Goal: Information Seeking & Learning: Learn about a topic

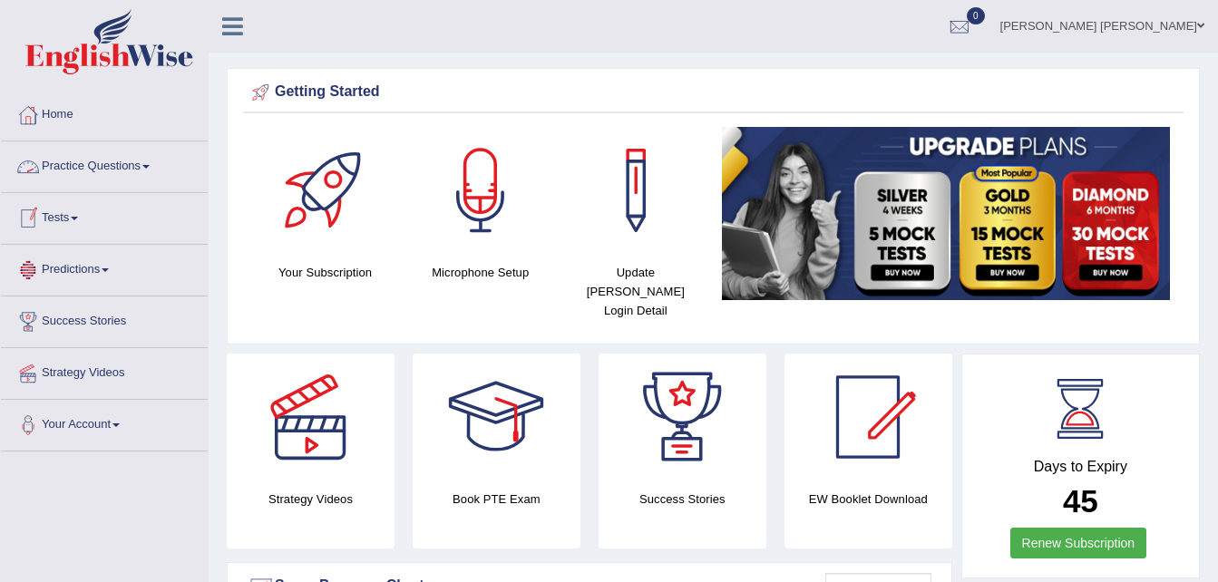
click at [107, 165] on link "Practice Questions" at bounding box center [104, 163] width 207 height 45
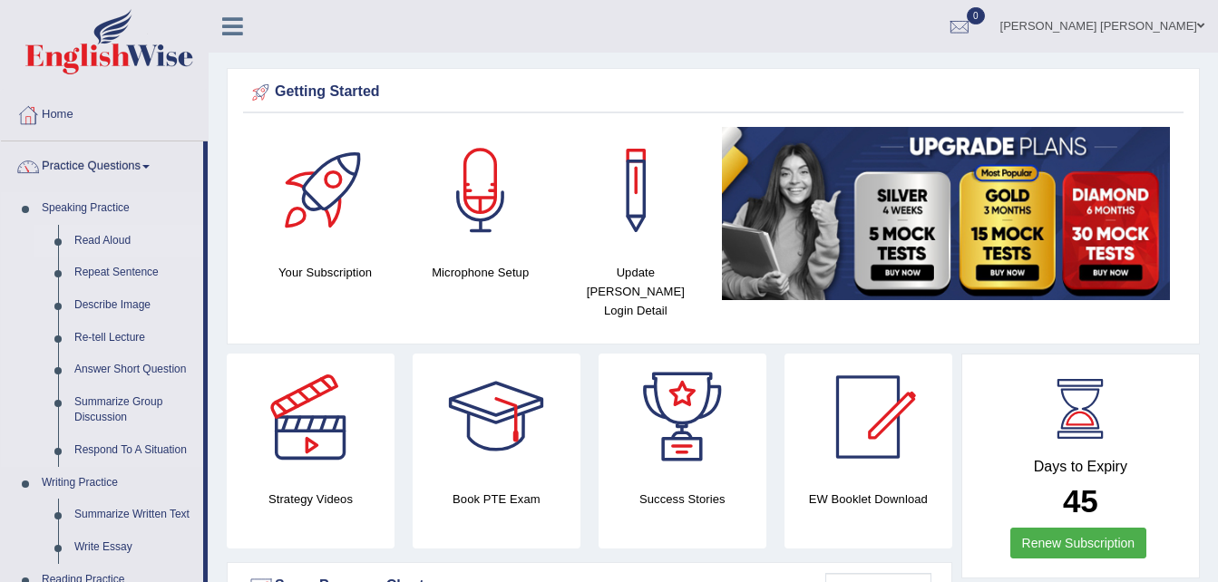
click at [118, 242] on link "Read Aloud" at bounding box center [134, 241] width 137 height 33
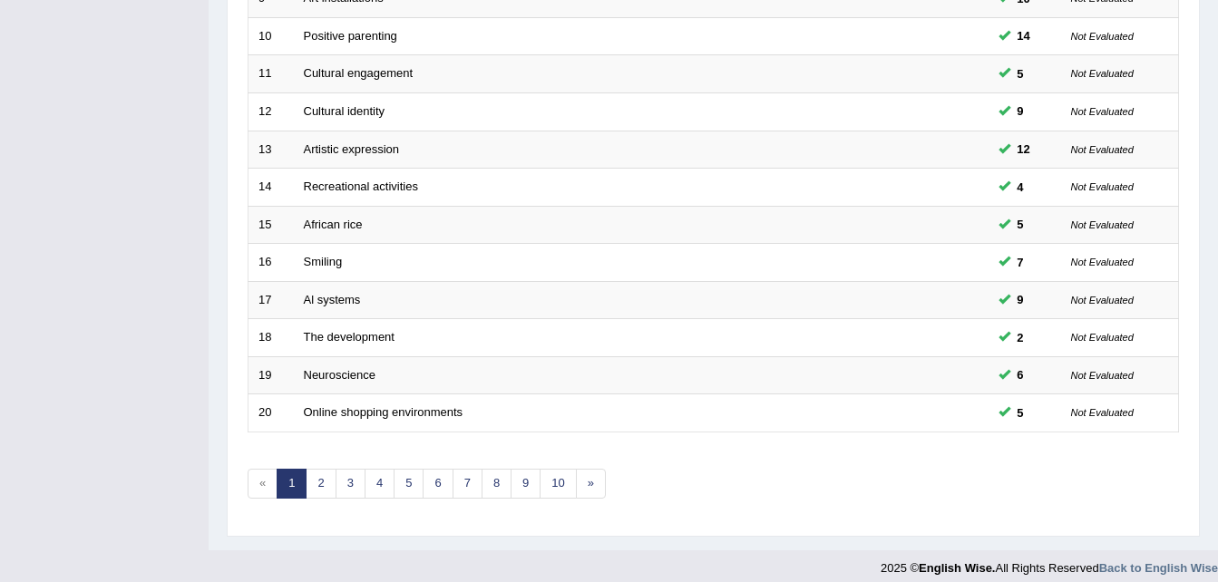
scroll to position [618, 0]
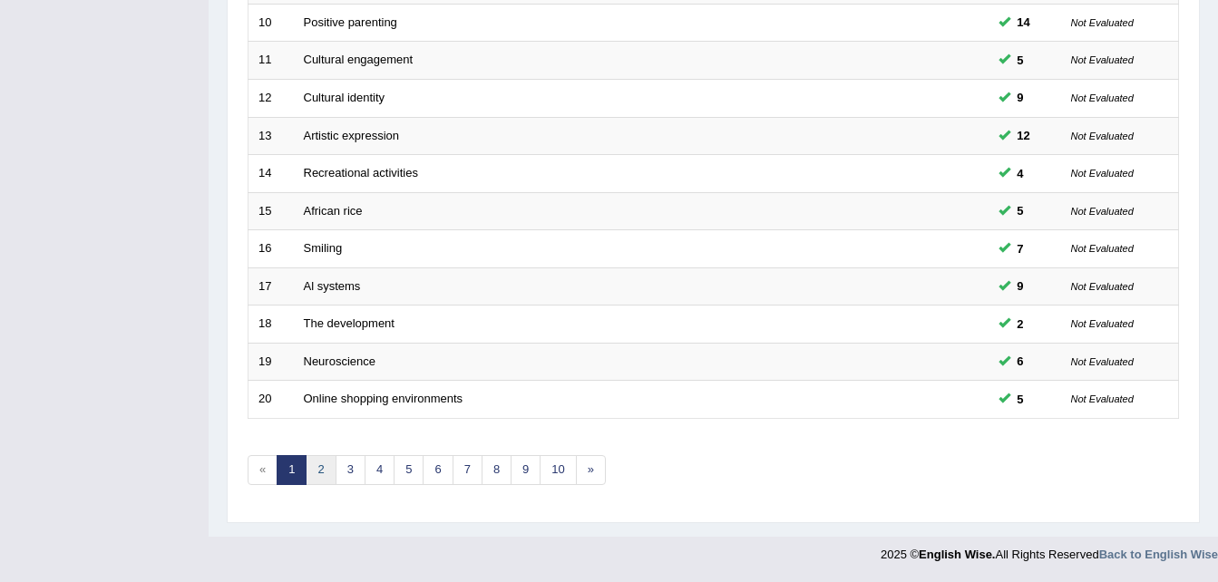
click at [315, 474] on link "2" at bounding box center [321, 470] width 30 height 30
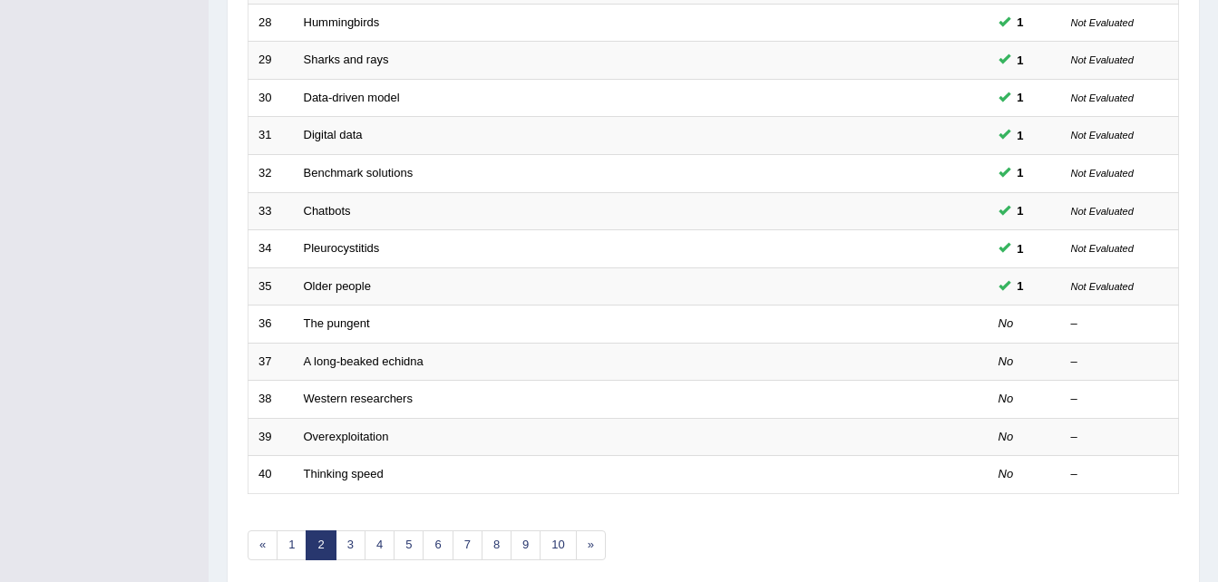
scroll to position [618, 0]
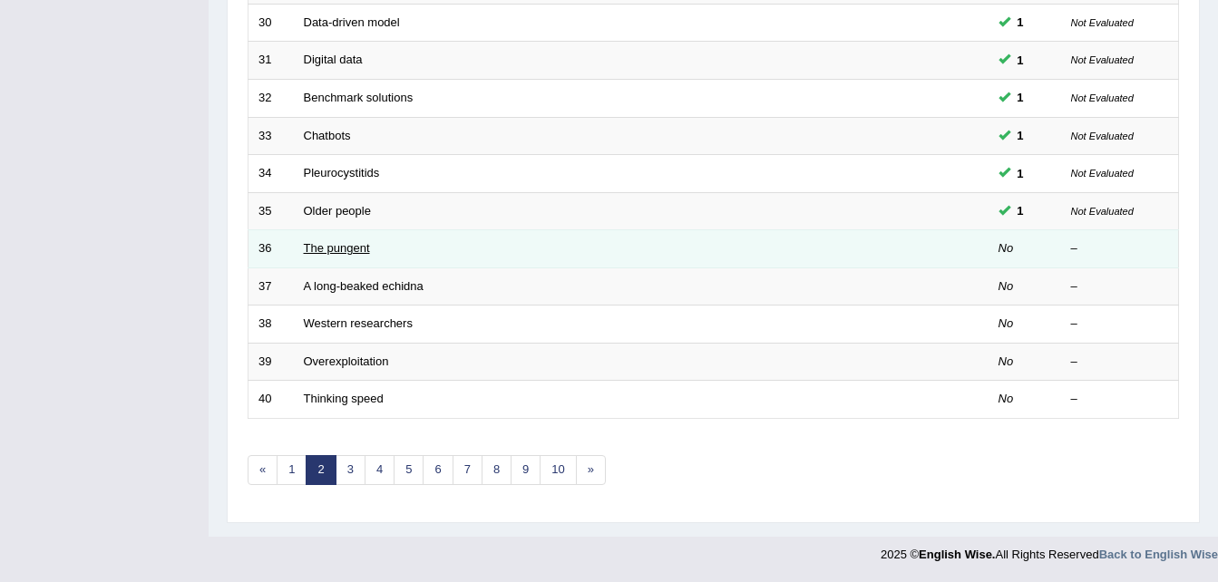
click at [344, 247] on link "The pungent" at bounding box center [337, 248] width 66 height 14
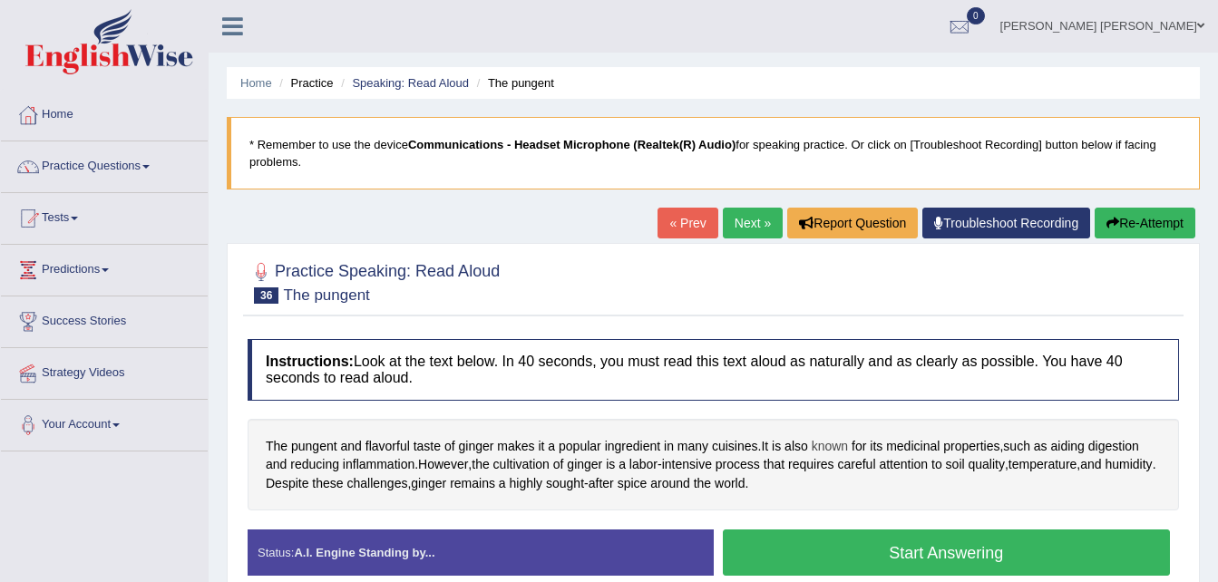
click at [838, 441] on span "known" at bounding box center [829, 446] width 36 height 19
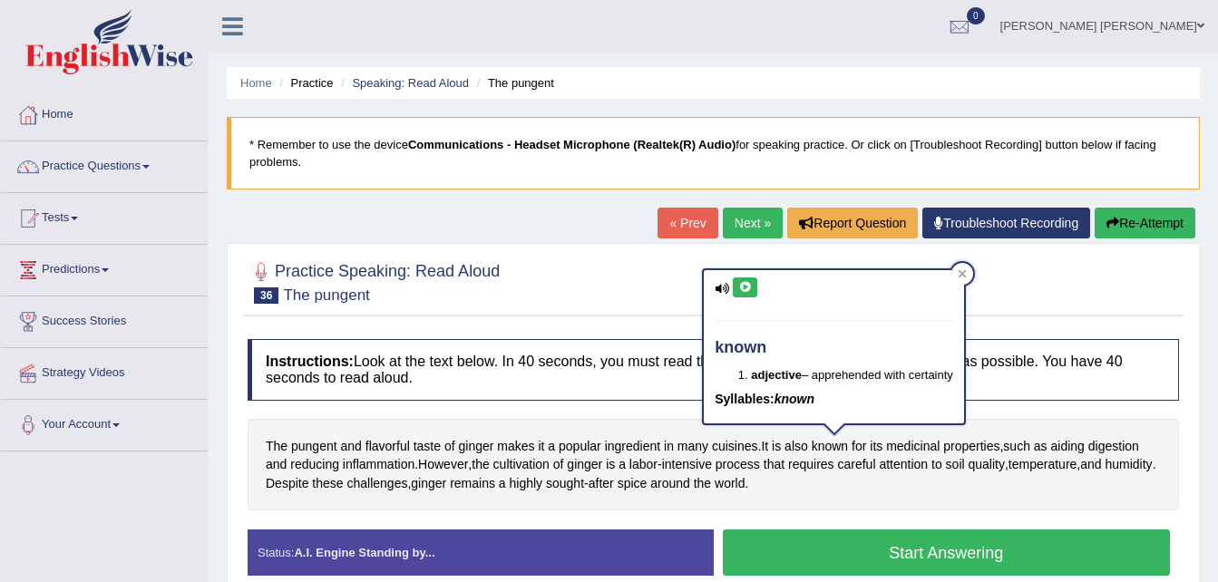
click at [742, 288] on icon at bounding box center [745, 287] width 14 height 11
click at [306, 442] on span "pungent" at bounding box center [314, 446] width 46 height 19
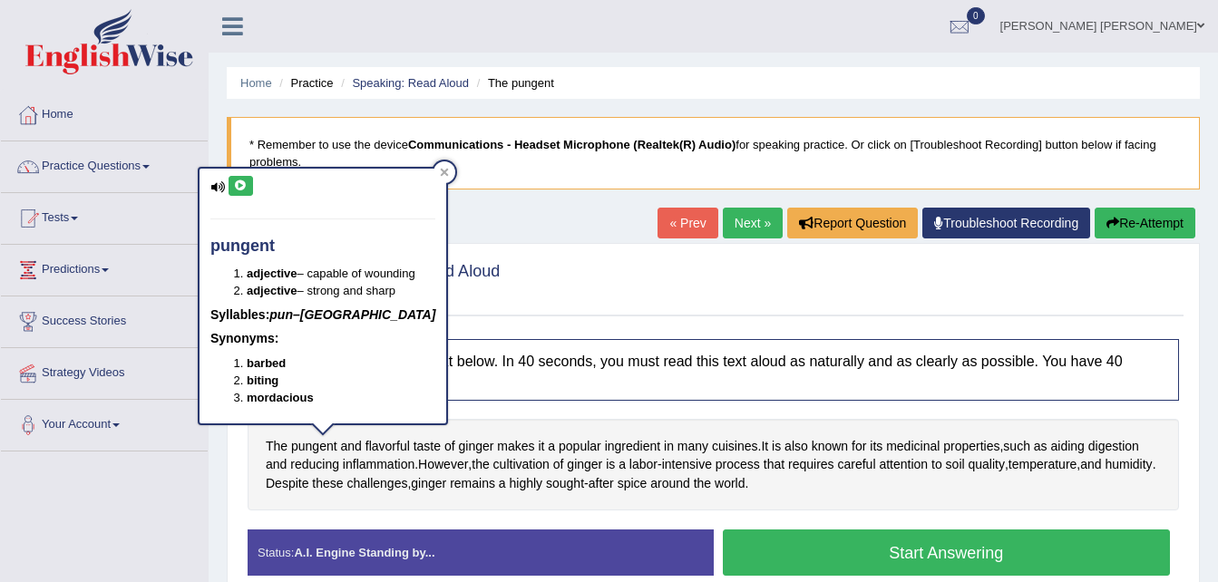
click at [245, 190] on icon at bounding box center [241, 185] width 14 height 11
click at [1074, 445] on span "aiding" at bounding box center [1068, 446] width 34 height 19
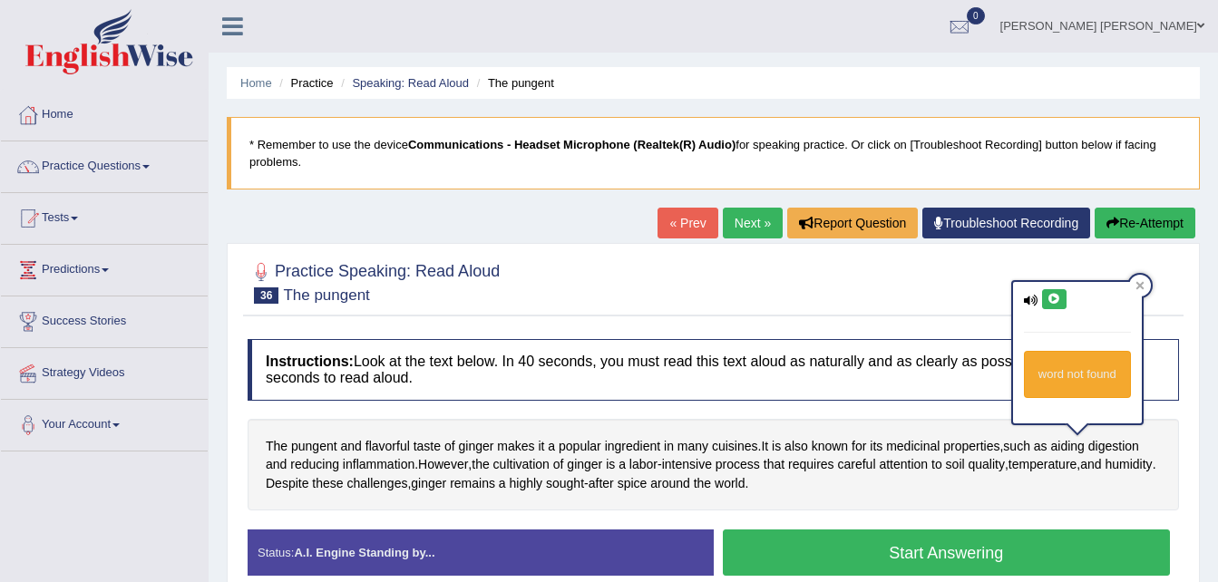
click at [1049, 303] on icon at bounding box center [1054, 299] width 14 height 11
click at [1045, 301] on button at bounding box center [1054, 299] width 24 height 20
click at [1133, 439] on span "digestion" at bounding box center [1113, 446] width 51 height 19
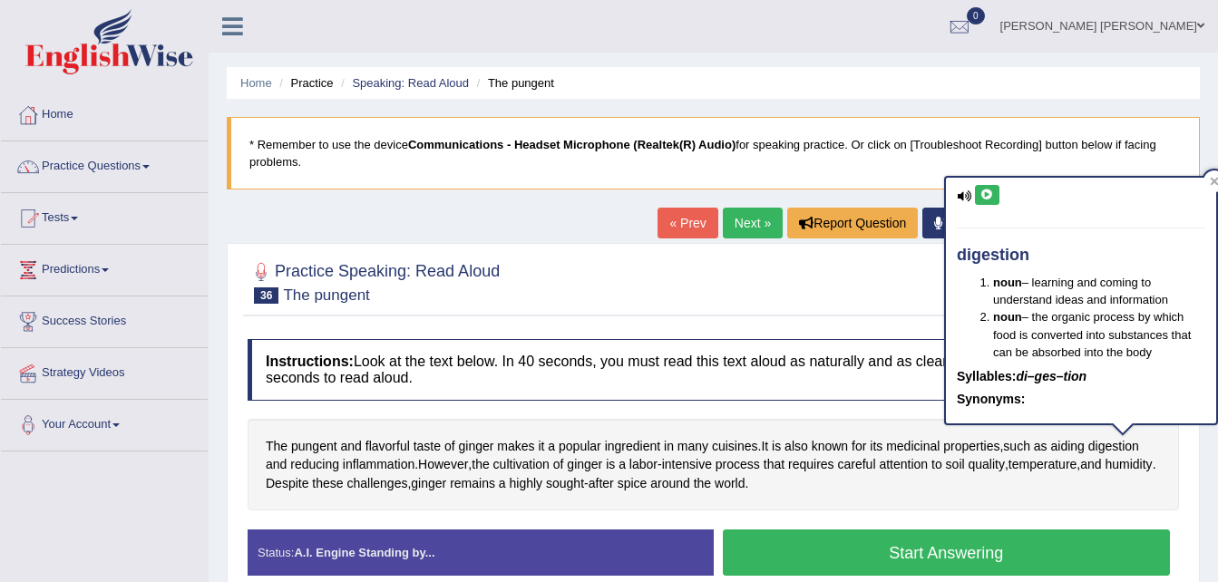
click at [988, 193] on icon at bounding box center [987, 194] width 14 height 11
click at [523, 462] on span "cultivation" at bounding box center [521, 464] width 56 height 19
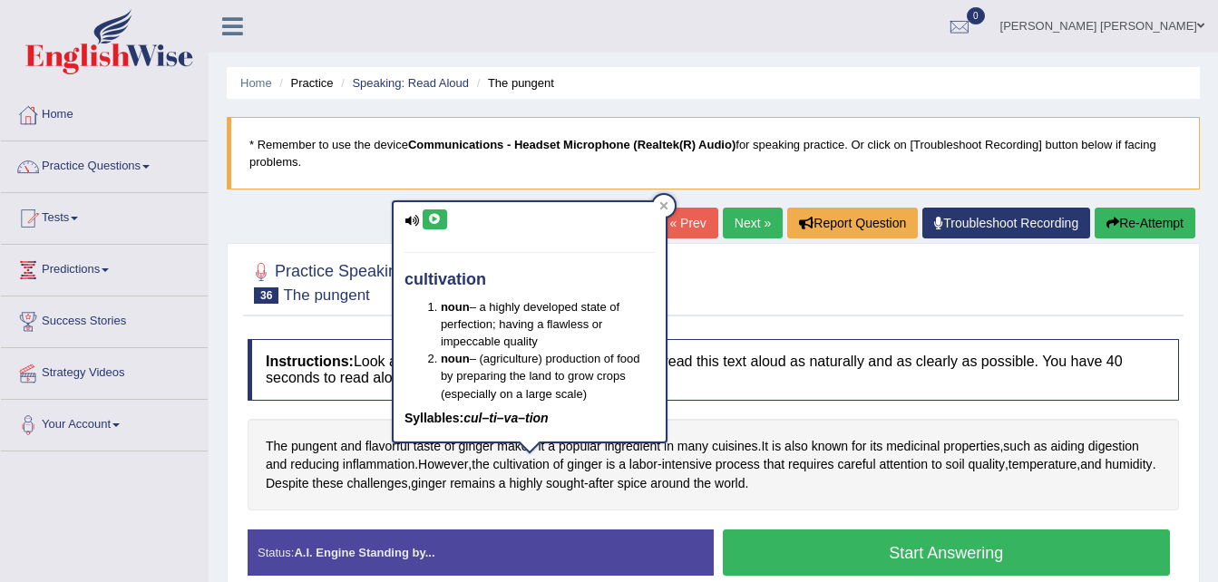
click at [431, 223] on icon at bounding box center [435, 219] width 14 height 11
click at [703, 471] on span "intensive" at bounding box center [687, 464] width 50 height 19
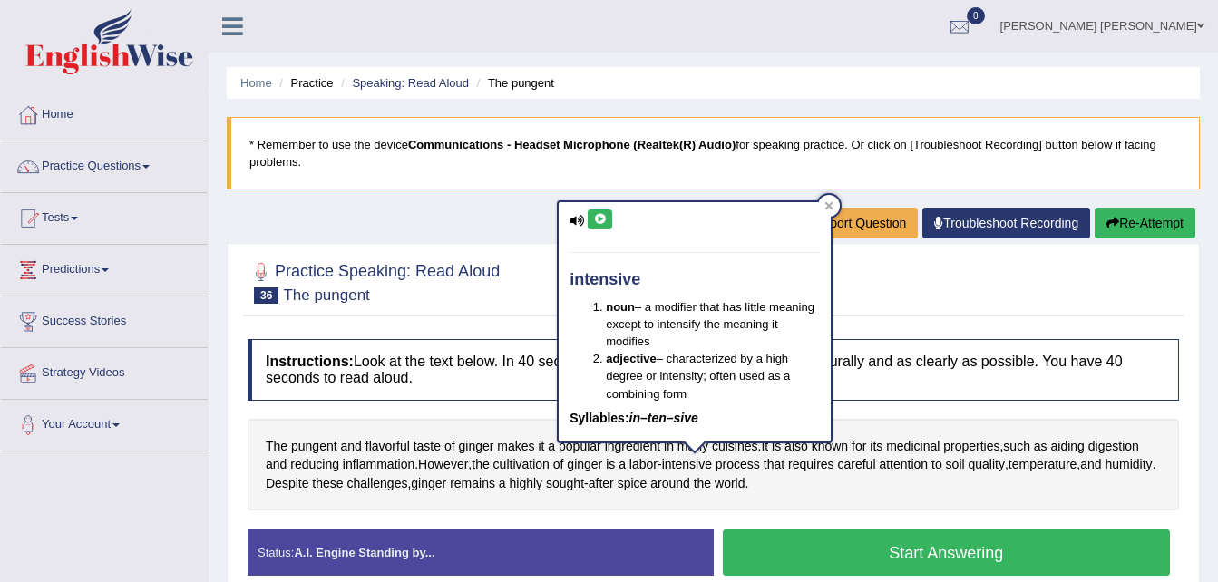
click at [597, 216] on icon at bounding box center [600, 219] width 14 height 11
click at [903, 463] on span "attention" at bounding box center [902, 464] width 49 height 19
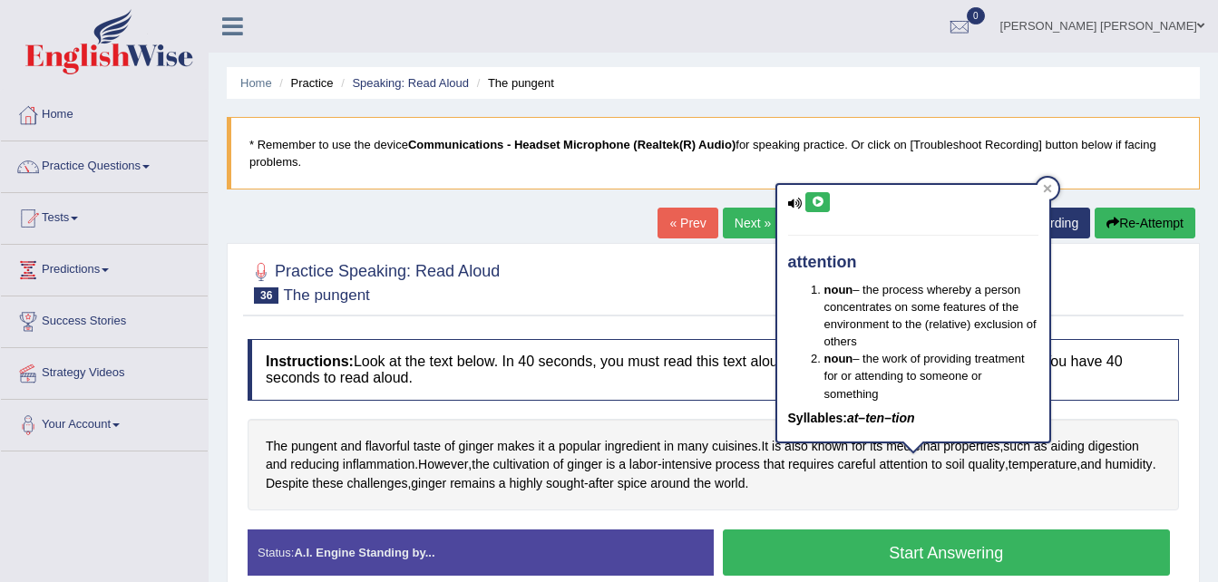
click at [817, 206] on icon at bounding box center [817, 202] width 14 height 11
click at [1104, 474] on span "humidity" at bounding box center [1127, 464] width 47 height 19
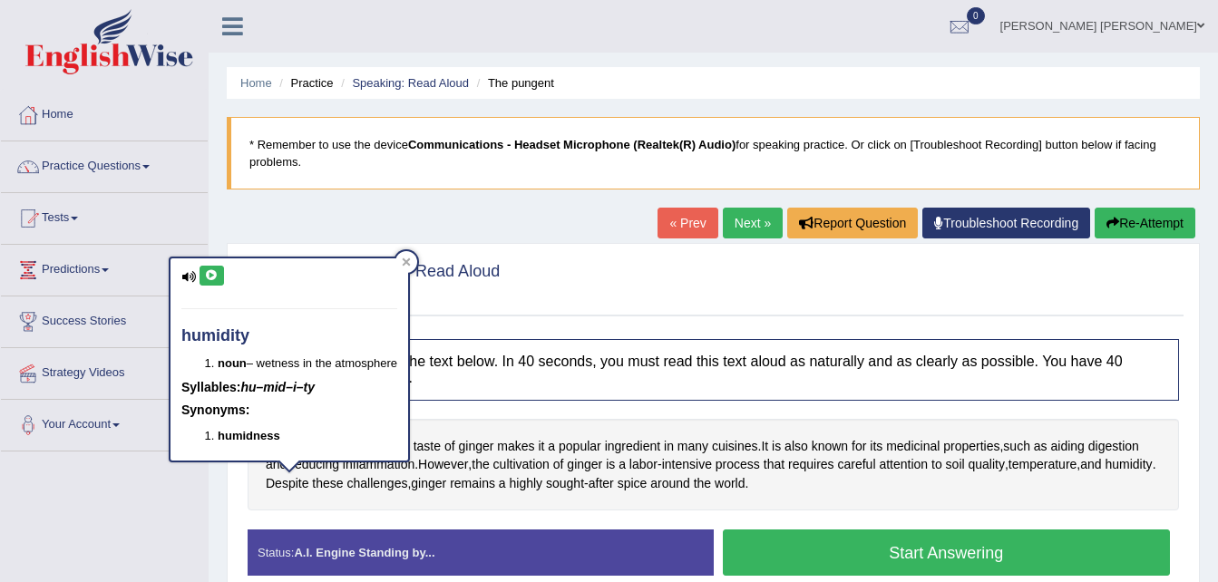
click at [210, 274] on icon at bounding box center [212, 275] width 14 height 11
click at [209, 283] on button at bounding box center [211, 276] width 24 height 20
click at [308, 485] on span "Despite" at bounding box center [287, 483] width 43 height 19
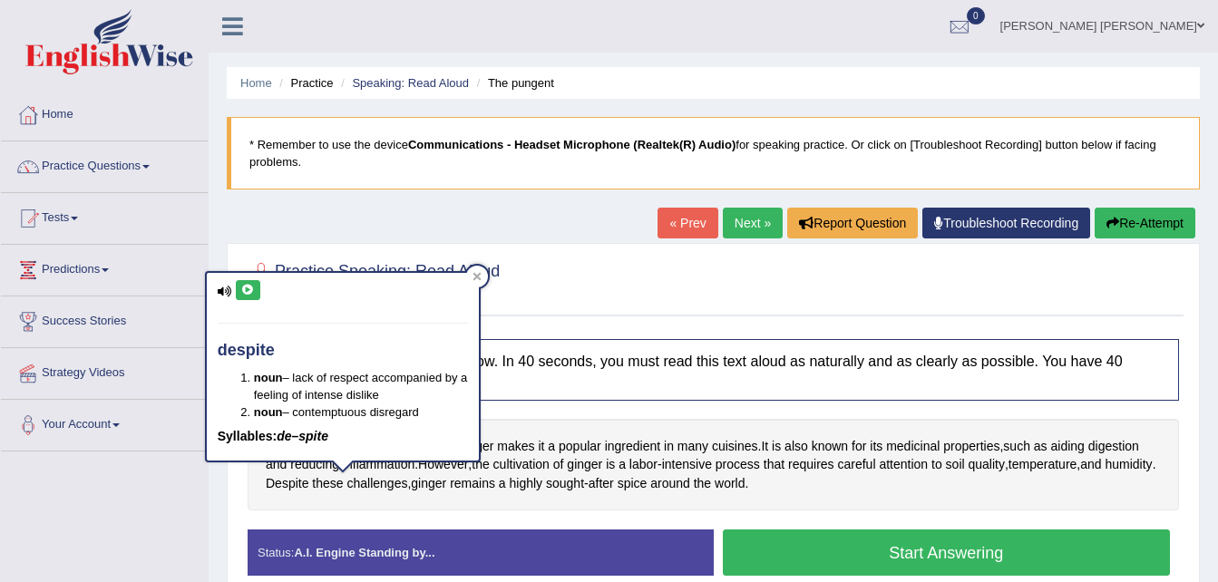
click at [247, 286] on icon at bounding box center [248, 290] width 14 height 11
click at [584, 487] on span "sought" at bounding box center [565, 483] width 38 height 19
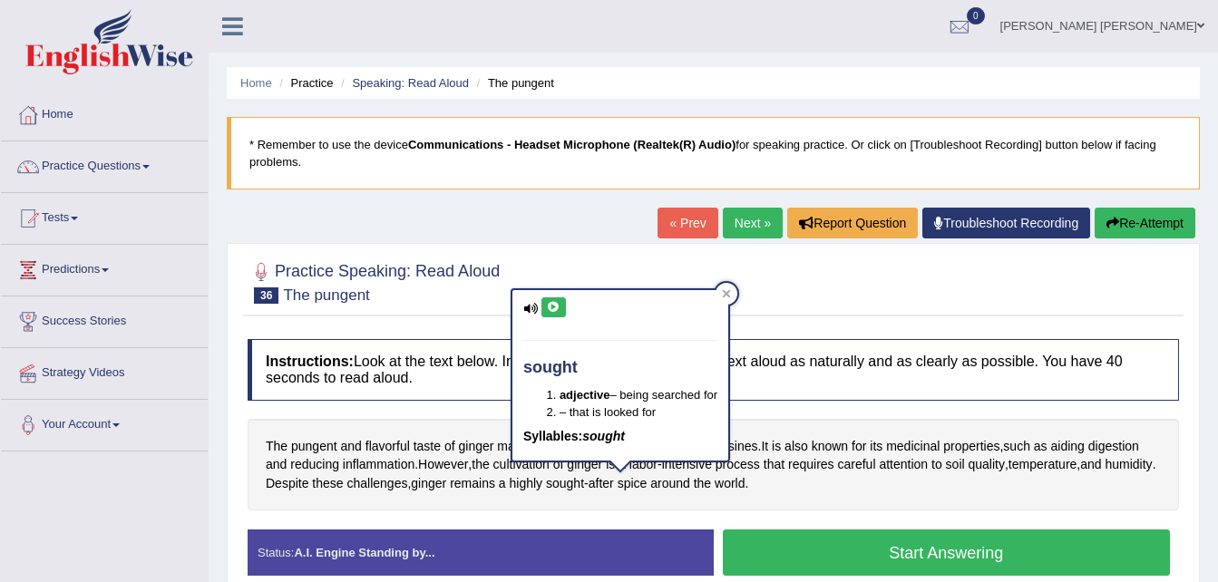
click at [557, 310] on icon at bounding box center [554, 307] width 14 height 11
click at [768, 490] on div "The pungent and flavorful taste of ginger makes it a popular ingredient in many…" at bounding box center [712, 465] width 931 height 92
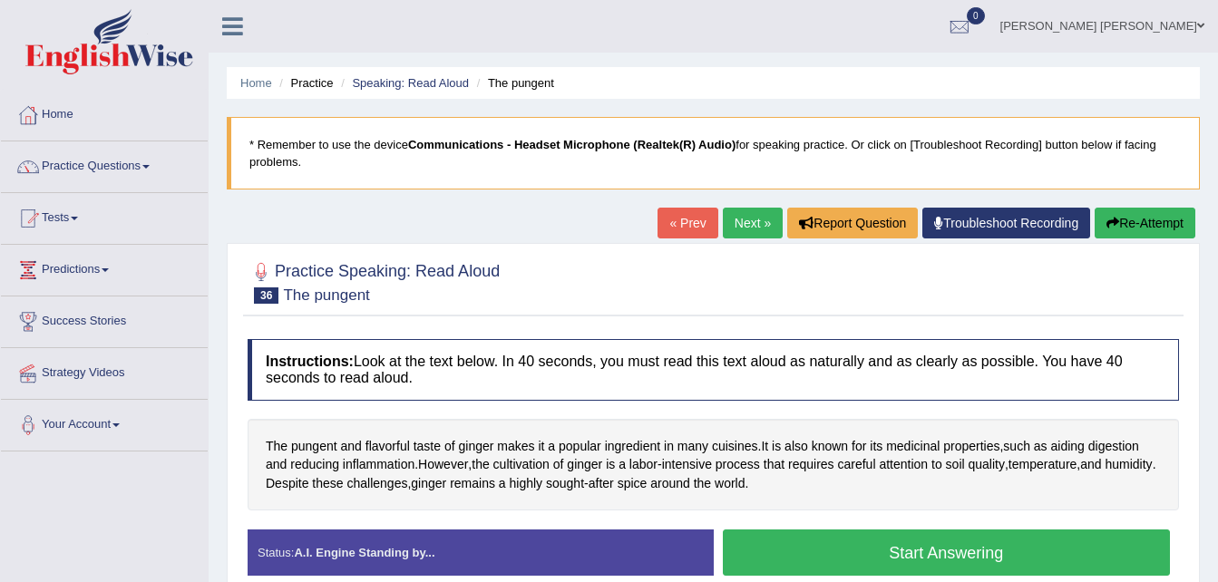
click at [899, 562] on button "Start Answering" at bounding box center [947, 552] width 448 height 46
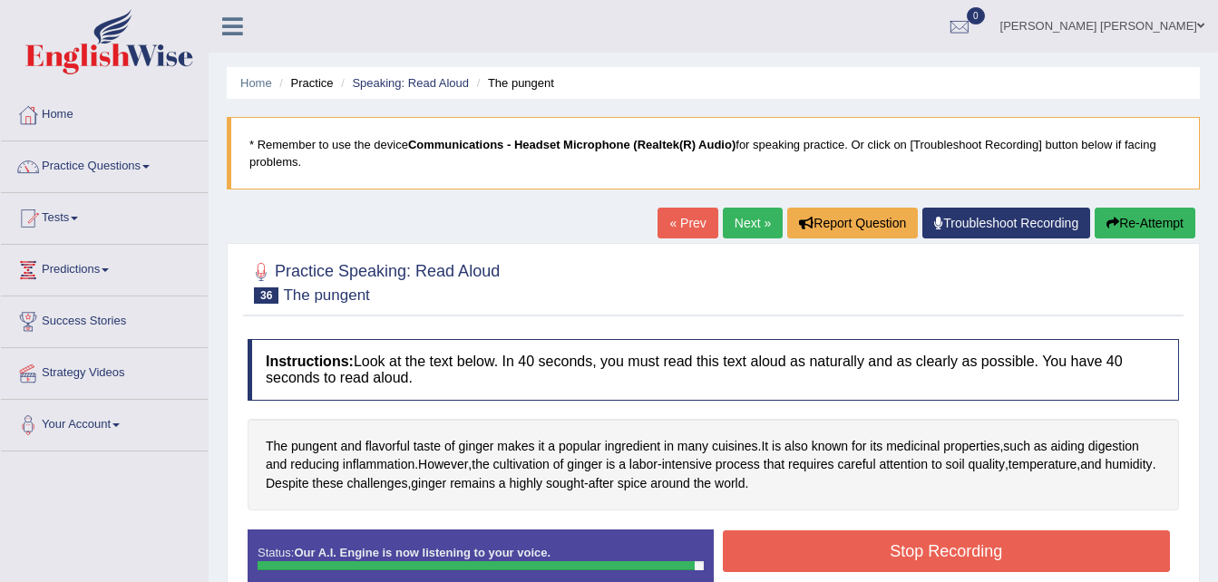
click at [899, 562] on button "Stop Recording" at bounding box center [947, 551] width 448 height 42
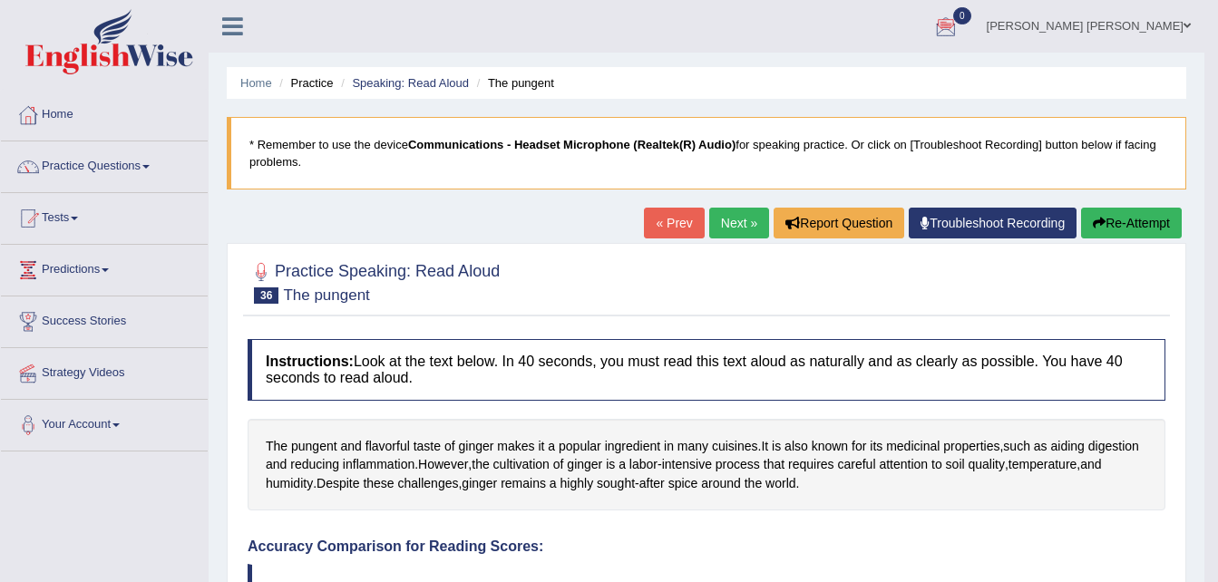
click at [722, 228] on link "Next »" at bounding box center [739, 223] width 60 height 31
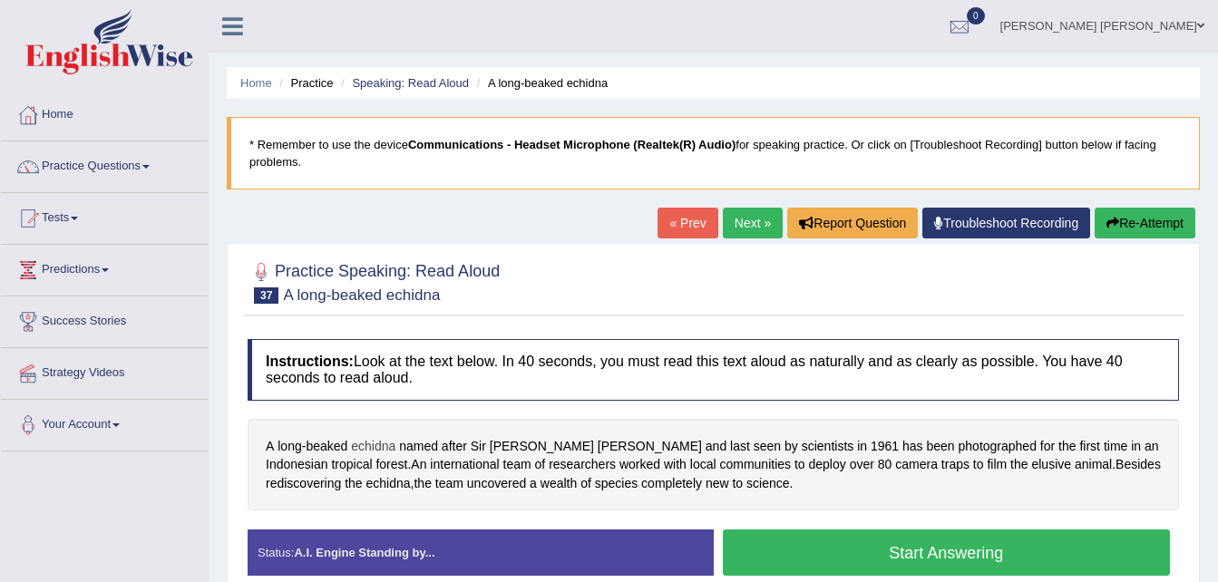
click at [372, 439] on span "echidna" at bounding box center [373, 446] width 44 height 19
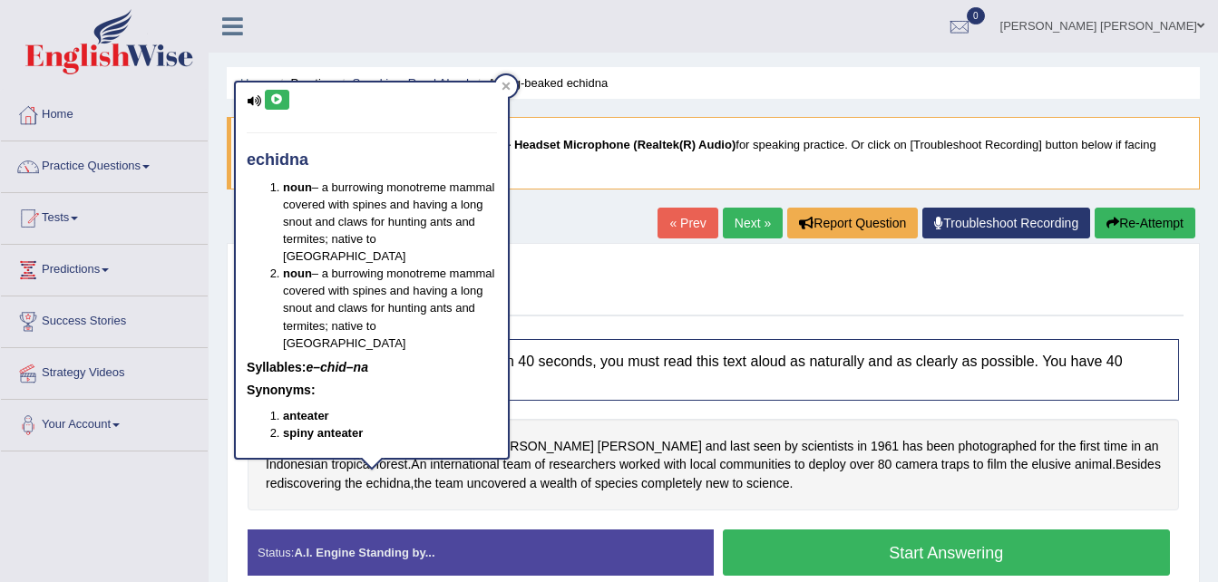
click at [276, 102] on icon at bounding box center [277, 99] width 14 height 11
click at [597, 450] on span "Attenborough" at bounding box center [649, 446] width 104 height 19
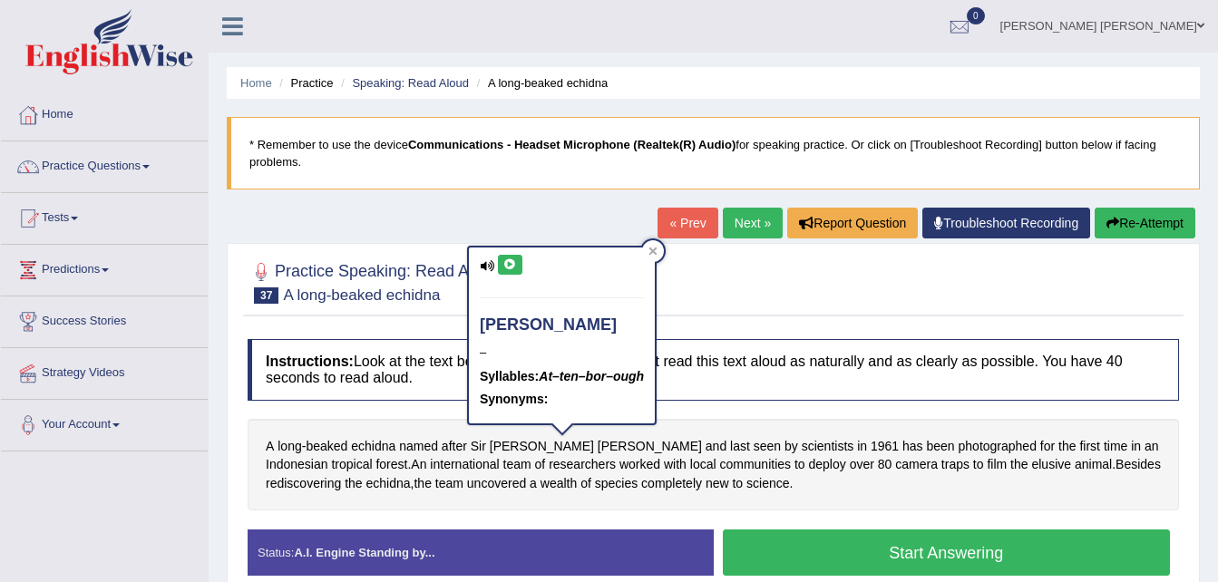
click at [512, 266] on icon at bounding box center [510, 264] width 14 height 11
click at [801, 451] on span "scientists" at bounding box center [827, 446] width 53 height 19
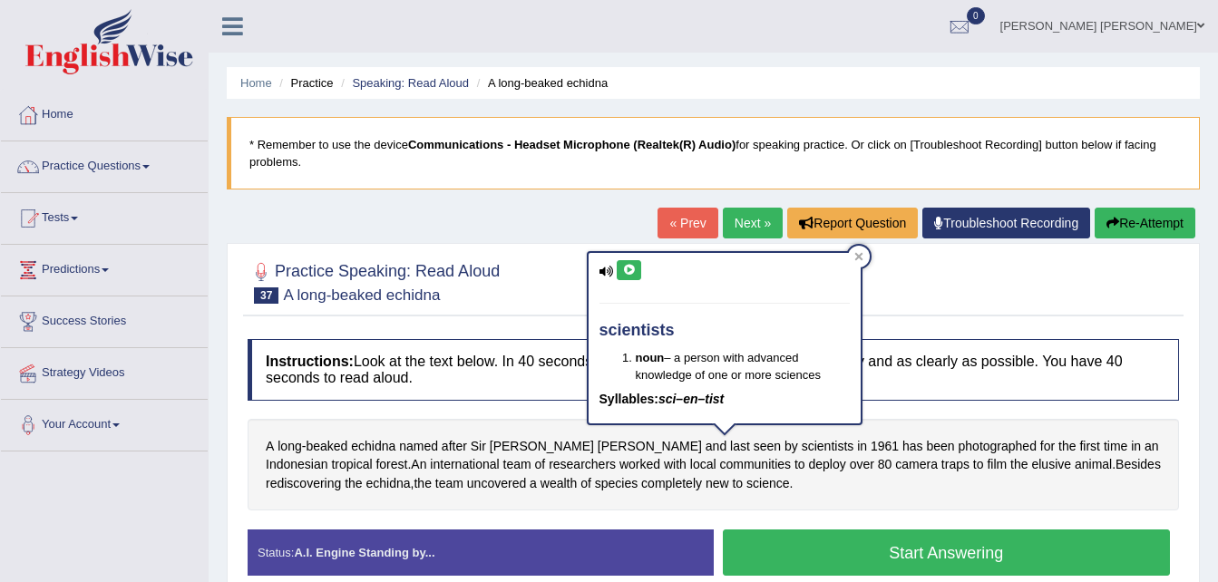
click at [628, 268] on icon at bounding box center [629, 270] width 14 height 11
click at [870, 450] on span "1961" at bounding box center [884, 446] width 28 height 19
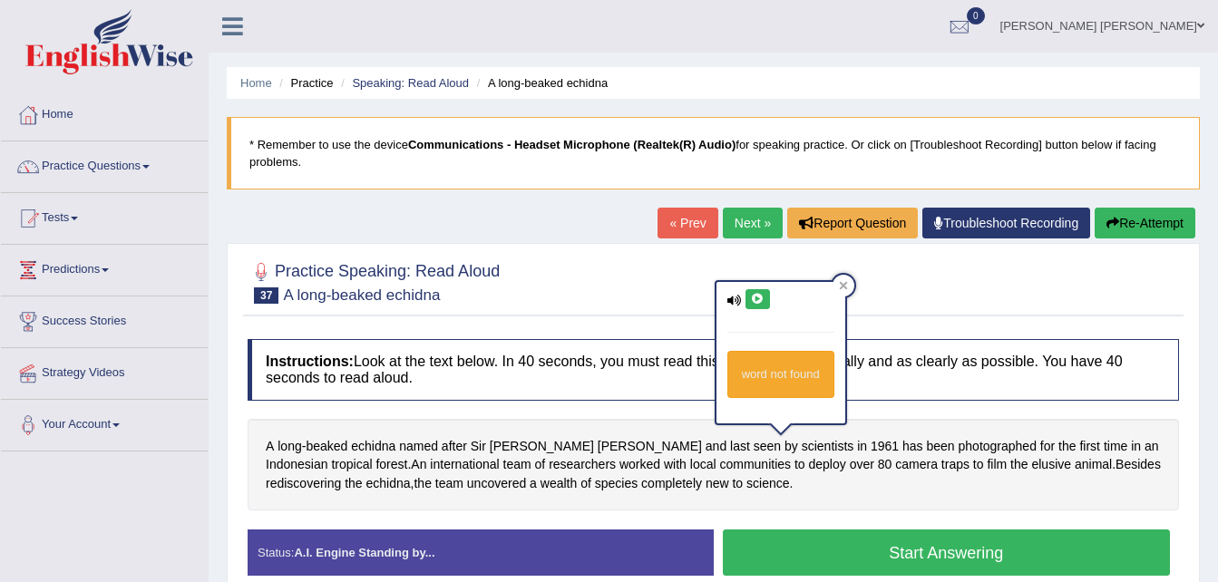
click at [760, 296] on icon at bounding box center [758, 299] width 14 height 11
click at [328, 455] on span "Indonesian" at bounding box center [297, 464] width 63 height 19
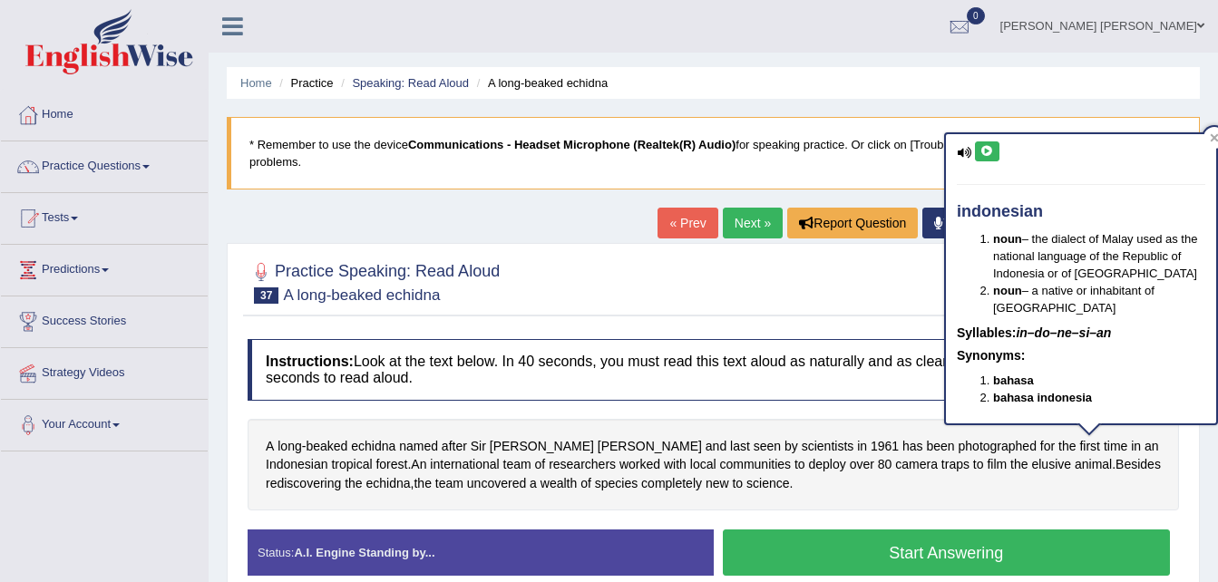
click at [984, 152] on icon at bounding box center [987, 151] width 14 height 11
click at [809, 470] on span "deploy" at bounding box center [827, 464] width 37 height 19
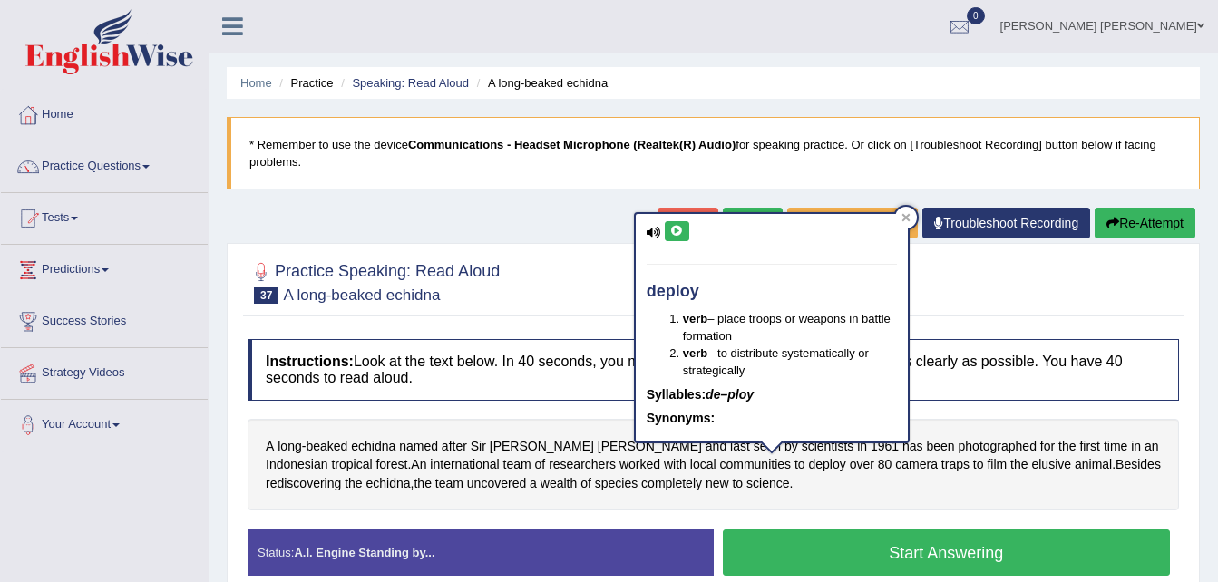
click at [678, 237] on icon at bounding box center [677, 231] width 14 height 11
click at [878, 471] on span "80" at bounding box center [885, 464] width 15 height 19
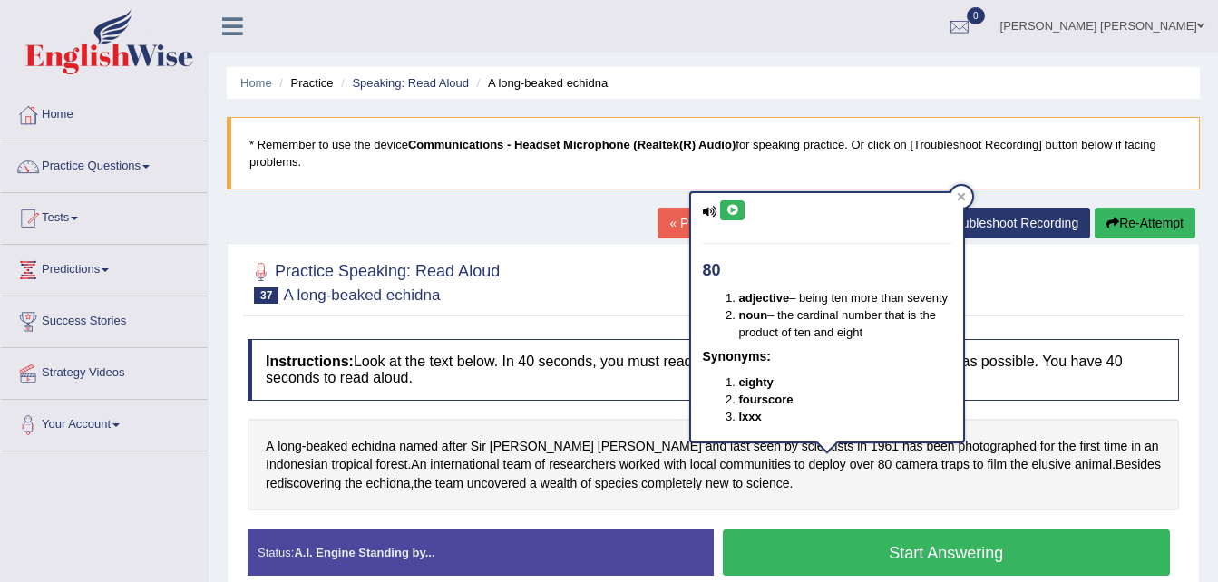
click at [727, 209] on icon at bounding box center [732, 210] width 14 height 11
click at [1031, 462] on span "elusive" at bounding box center [1051, 464] width 40 height 19
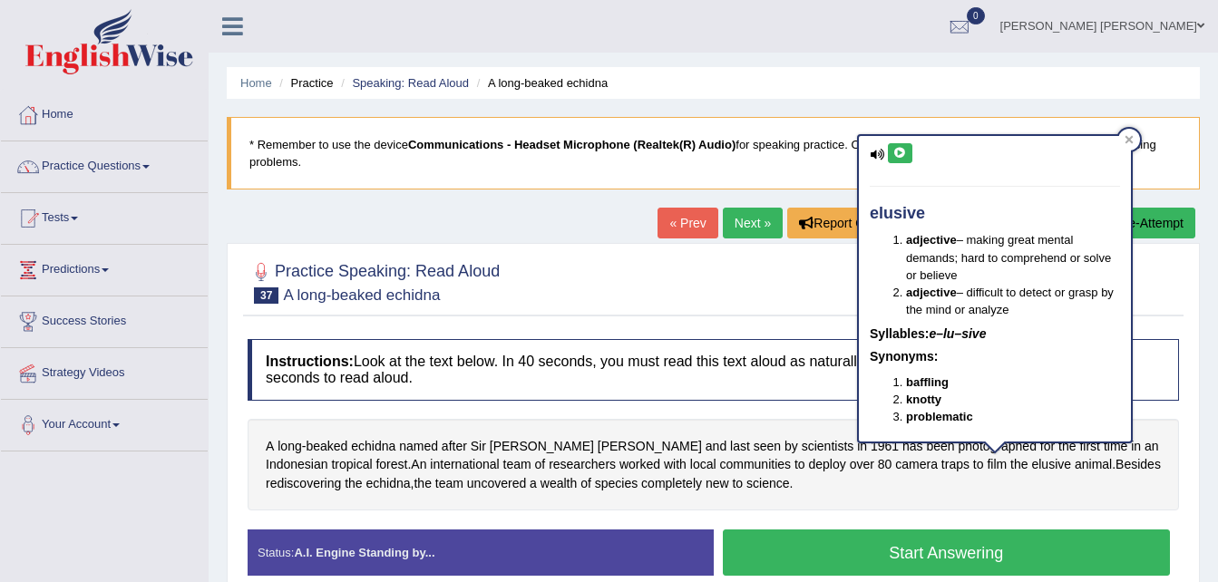
click at [893, 150] on icon at bounding box center [900, 153] width 14 height 11
click at [1115, 465] on span "Besides" at bounding box center [1137, 464] width 45 height 19
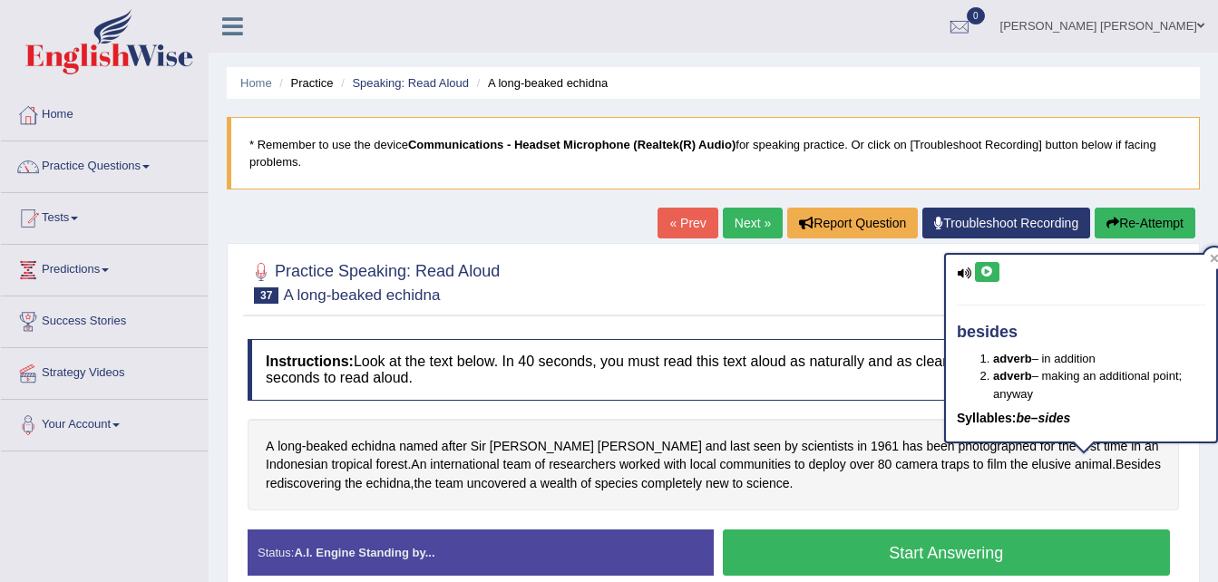
click at [990, 271] on icon at bounding box center [987, 272] width 14 height 11
click at [313, 484] on span "rediscovering" at bounding box center [303, 483] width 75 height 19
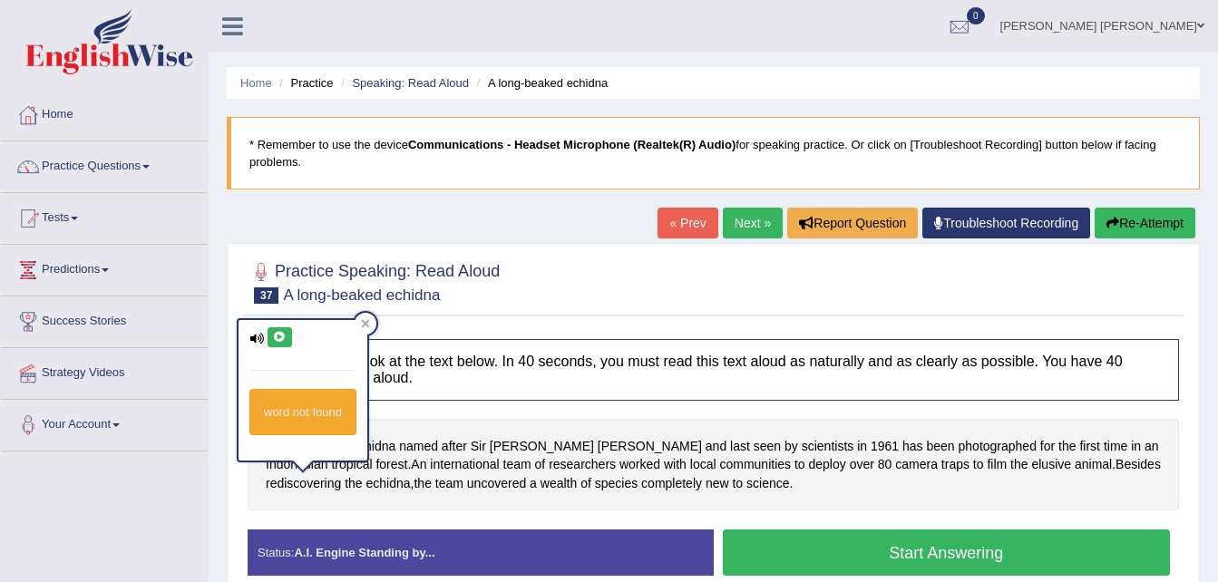
click at [276, 342] on icon at bounding box center [280, 337] width 14 height 11
click at [385, 488] on span "echidna" at bounding box center [388, 483] width 44 height 19
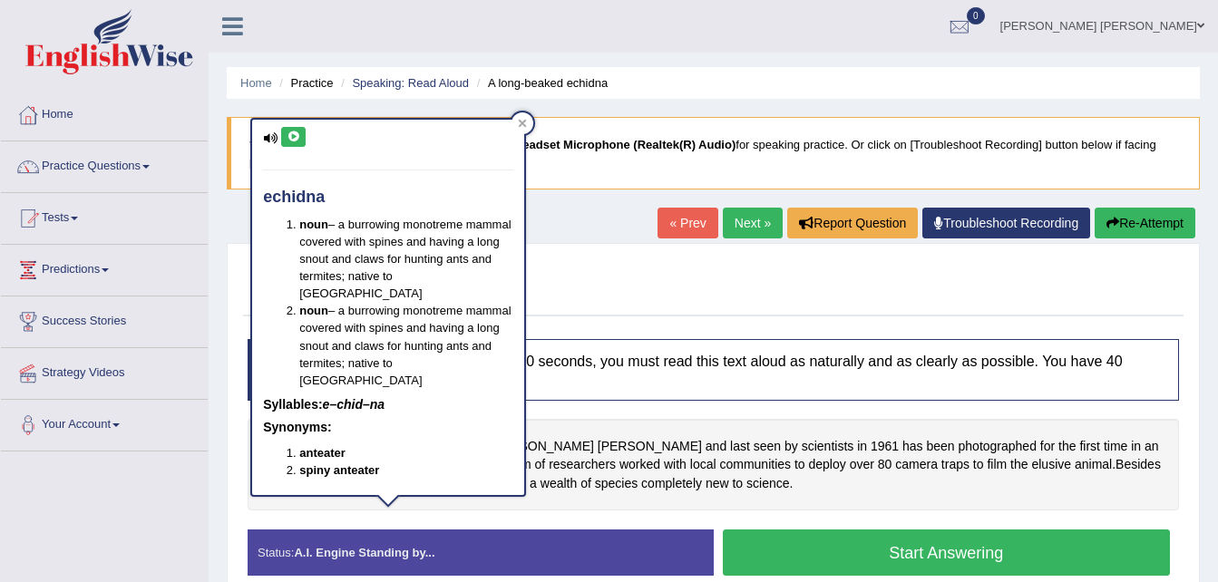
click at [290, 135] on icon at bounding box center [293, 136] width 14 height 11
click at [919, 490] on div "A long - beaked echidna named after Sir David Attenborough and last seen by sci…" at bounding box center [712, 465] width 931 height 92
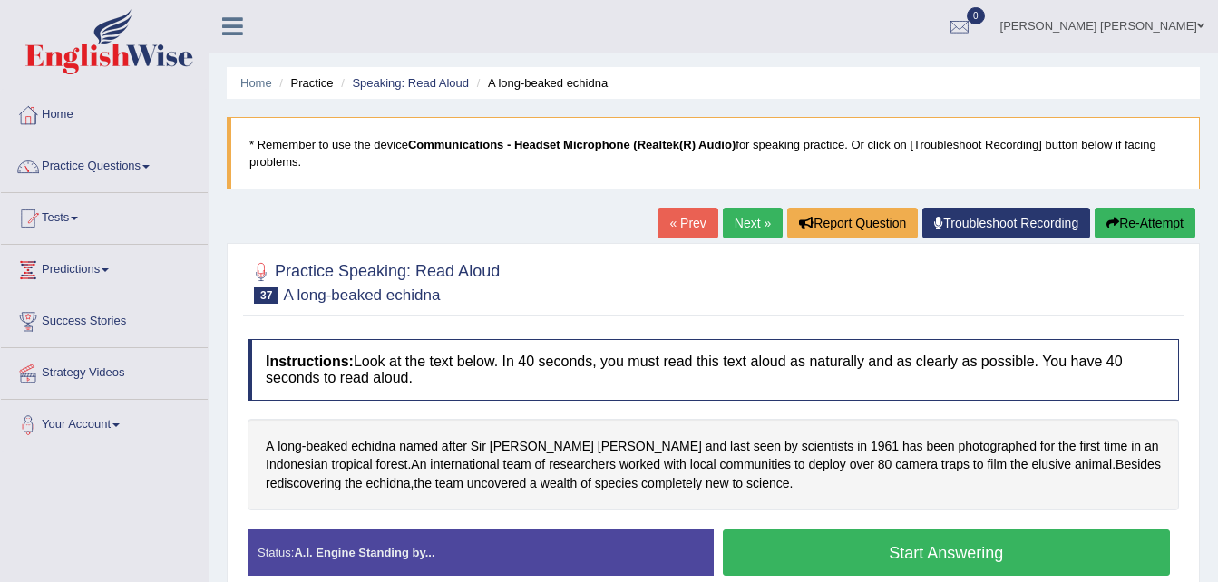
click at [922, 561] on button "Start Answering" at bounding box center [947, 552] width 448 height 46
